Goal: Information Seeking & Learning: Find specific fact

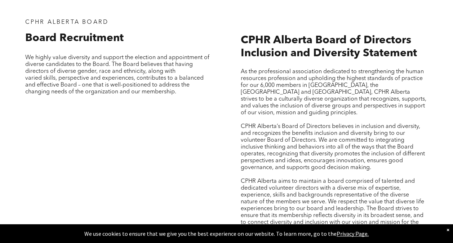
scroll to position [999, 0]
